Goal: Obtain resource: Download file/media

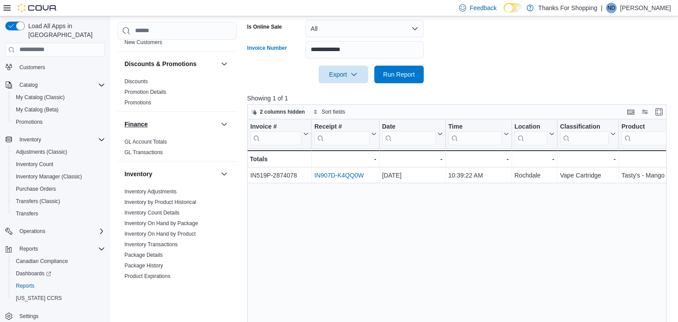
scroll to position [287, 0]
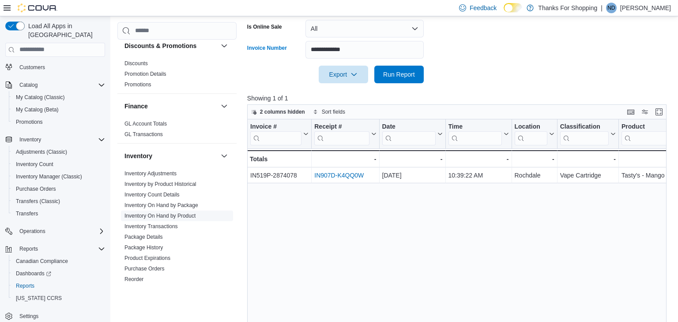
click at [169, 213] on link "Inventory On Hand by Product" at bounding box center [159, 216] width 71 height 6
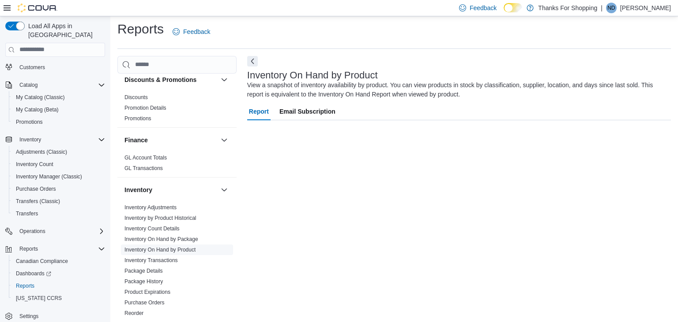
scroll to position [3, 0]
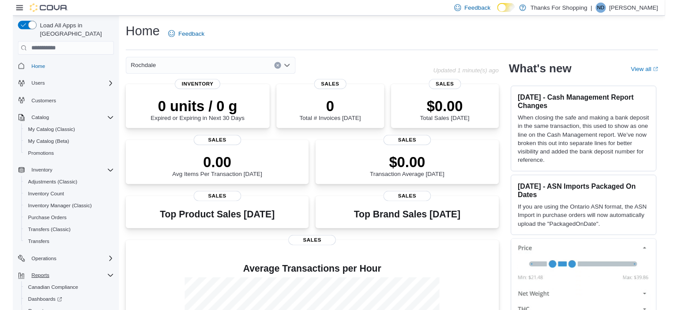
scroll to position [37, 0]
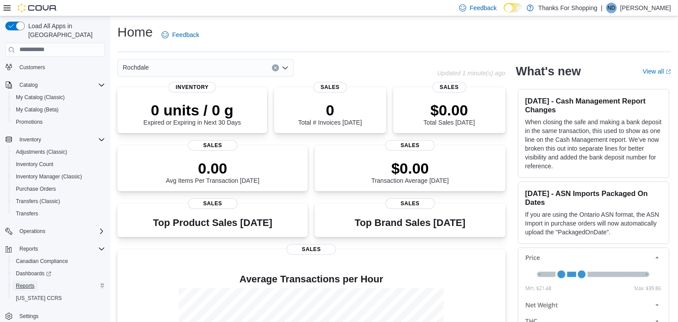
click at [33, 283] on span "Reports" at bounding box center [25, 286] width 19 height 7
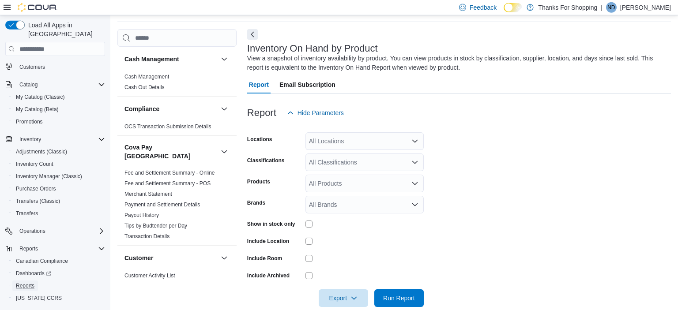
scroll to position [30, 0]
click at [331, 141] on div "All Locations" at bounding box center [364, 141] width 118 height 18
type input "******"
click at [359, 156] on div "Rochdale" at bounding box center [365, 155] width 108 height 9
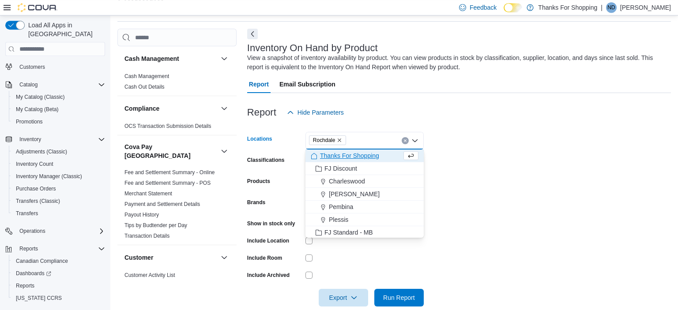
click at [453, 149] on form "Locations Rochdale Combo box. Selected. Rochdale. Press Backspace to delete Roc…" at bounding box center [458, 213] width 423 height 185
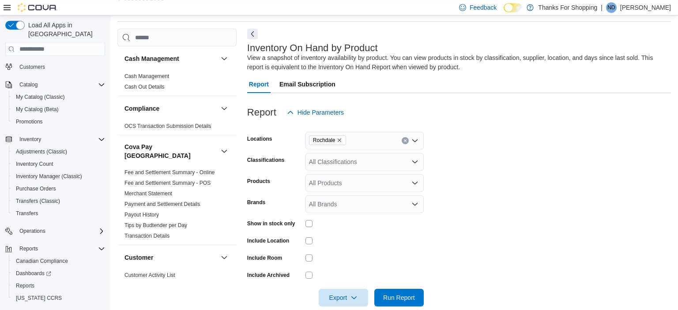
click at [354, 162] on div "All Classifications" at bounding box center [364, 162] width 118 height 18
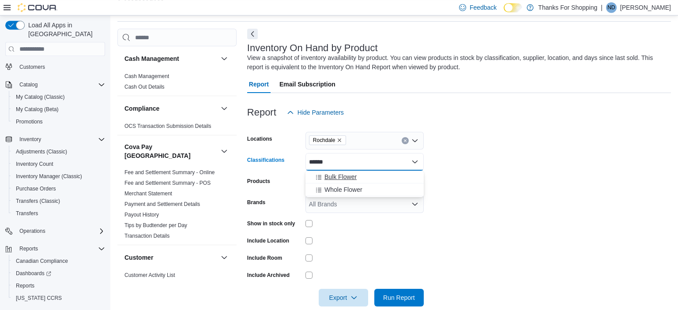
type input "******"
click at [352, 175] on span "Bulk Flower" at bounding box center [340, 176] width 32 height 9
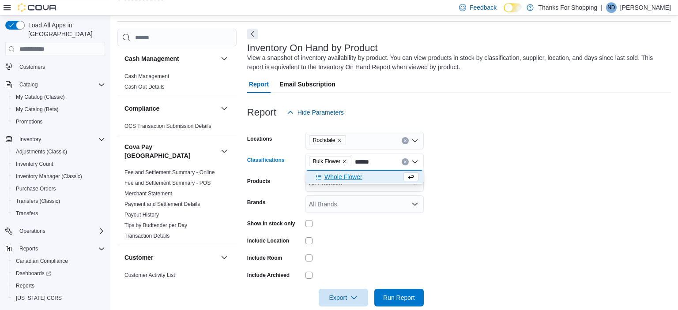
type input "******"
click at [350, 176] on span "Whole Flower" at bounding box center [343, 176] width 38 height 9
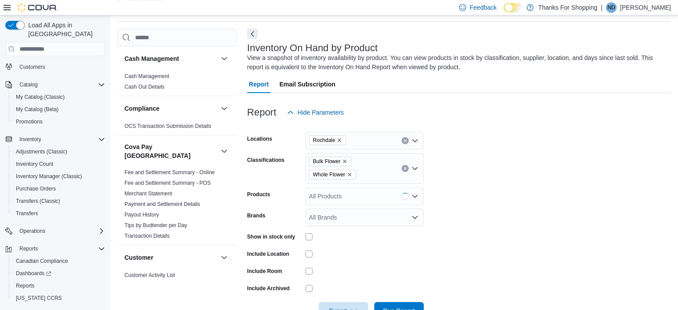
click at [487, 153] on form "Locations Rochdale Classifications Bulk Flower Whole Flower Products All Produc…" at bounding box center [458, 220] width 423 height 199
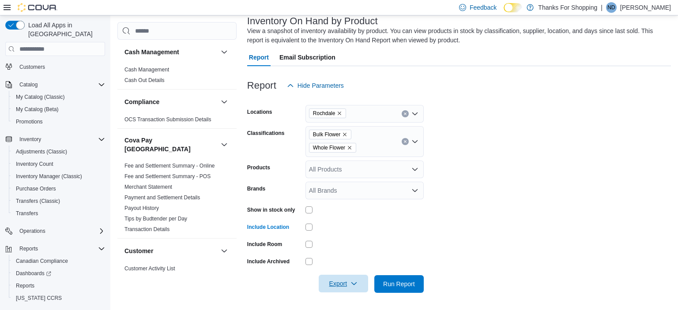
click at [341, 282] on span "Export" at bounding box center [343, 284] width 39 height 18
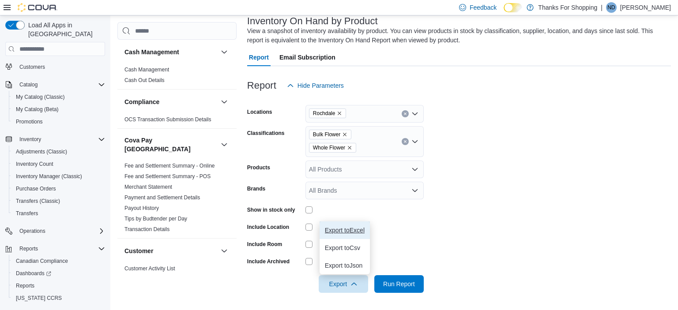
click at [350, 228] on span "Export to Excel" at bounding box center [345, 230] width 40 height 7
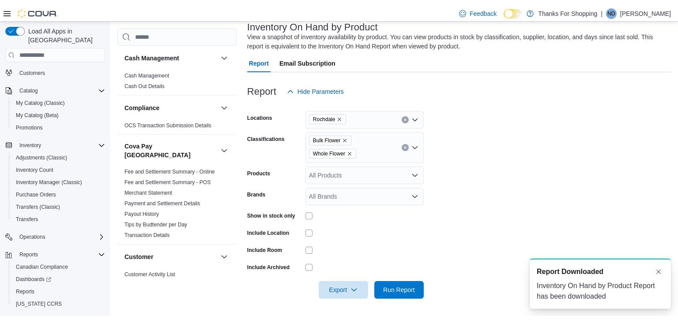
scroll to position [45, 0]
